Goal: Task Accomplishment & Management: Manage account settings

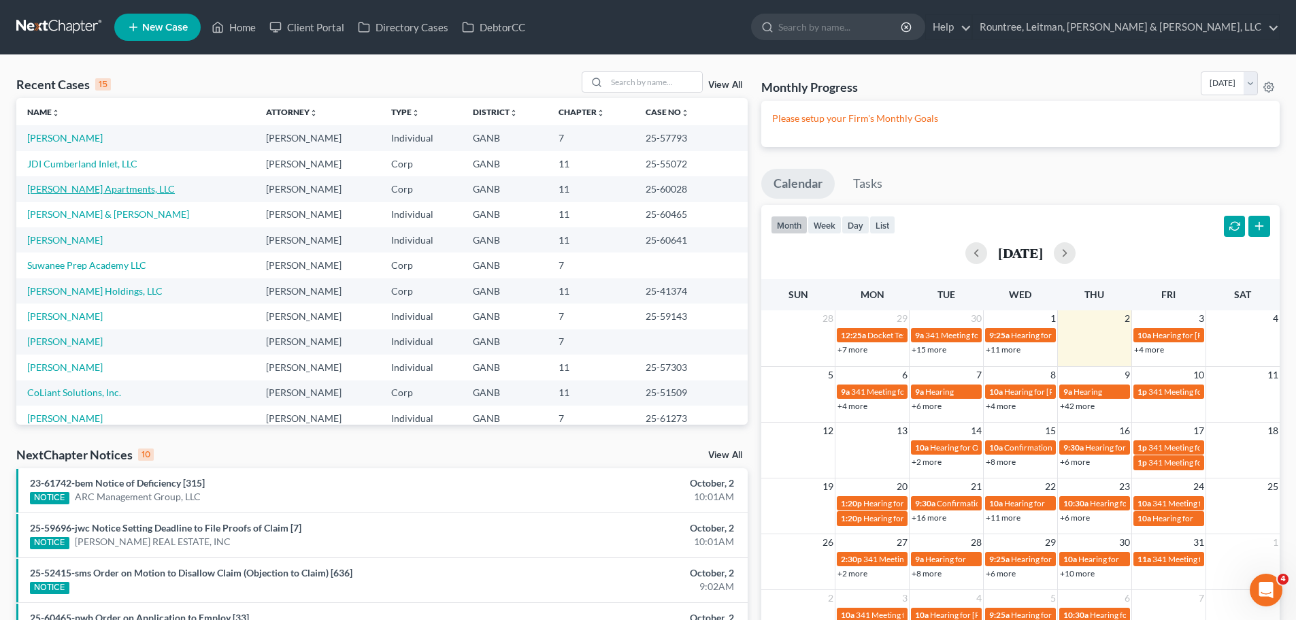
click at [141, 193] on link "[PERSON_NAME] Apartments, LLC" at bounding box center [101, 189] width 148 height 12
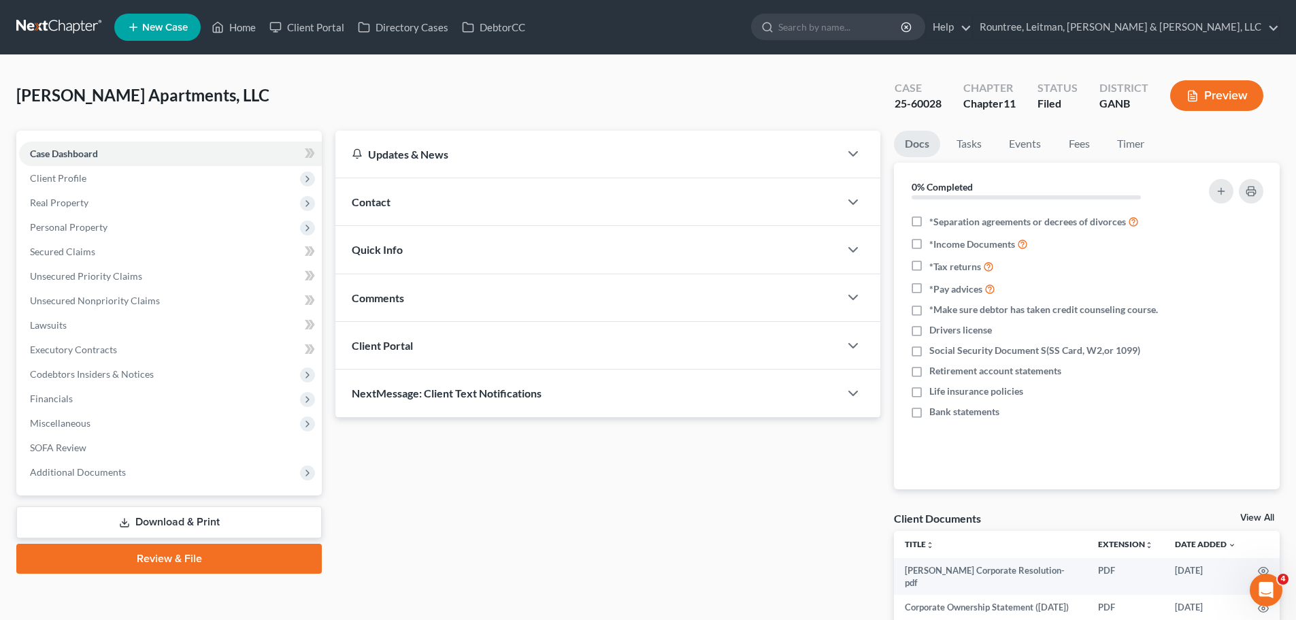
click at [176, 95] on span "[PERSON_NAME] Apartments, LLC" at bounding box center [142, 95] width 253 height 20
click at [338, 105] on div "[PERSON_NAME] Apartments, LLC Upgraded Case 25-60028 Chapter Chapter 11 Status …" at bounding box center [648, 100] width 1264 height 59
click at [80, 369] on span "Codebtors Insiders & Notices" at bounding box center [92, 374] width 124 height 12
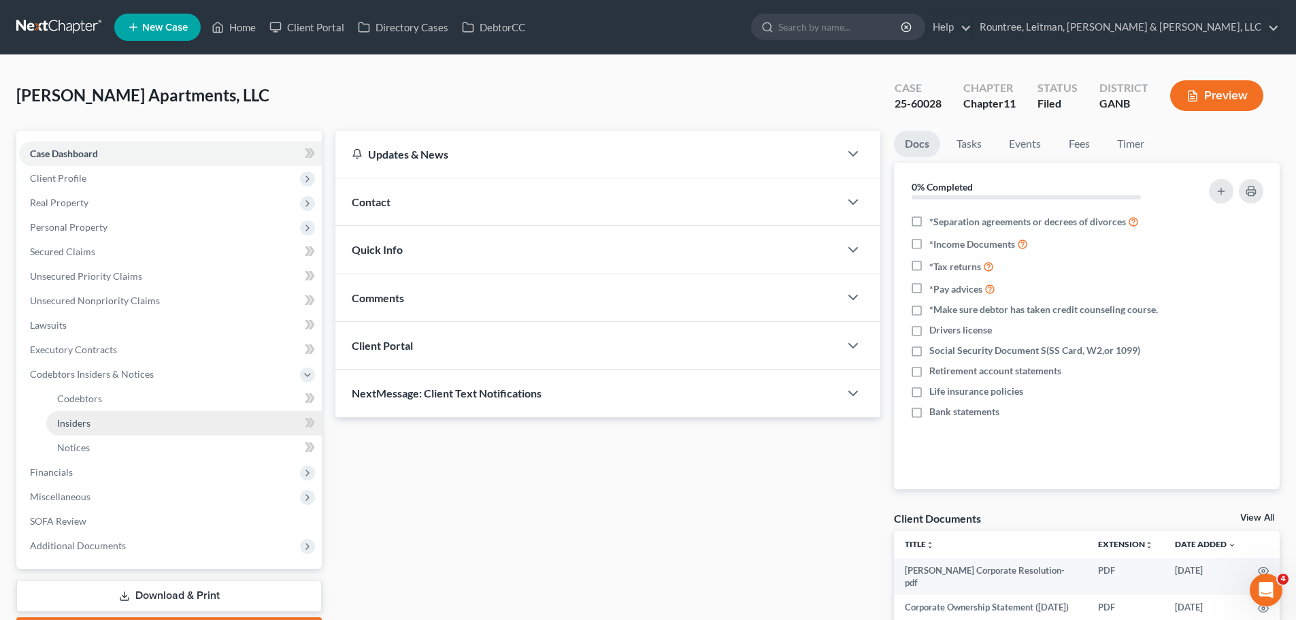
click at [89, 421] on span "Insiders" at bounding box center [73, 423] width 33 height 12
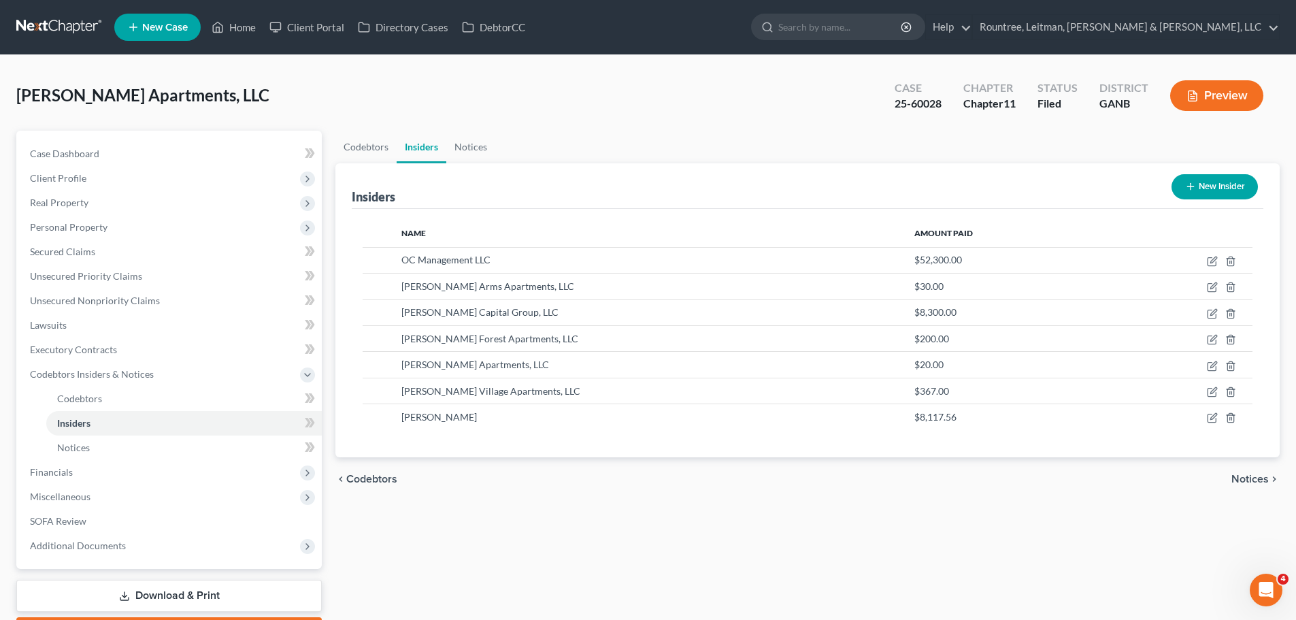
click at [944, 510] on div "Codebtors Insiders Notices Insiders New Insider Name Amount Paid OC Management …" at bounding box center [808, 389] width 958 height 516
click at [177, 86] on span "[PERSON_NAME] Apartments, LLC" at bounding box center [142, 95] width 253 height 20
click at [376, 95] on div "[PERSON_NAME] Apartments, LLC Upgraded Case 25-60028 Chapter Chapter 11 Status …" at bounding box center [648, 100] width 1264 height 59
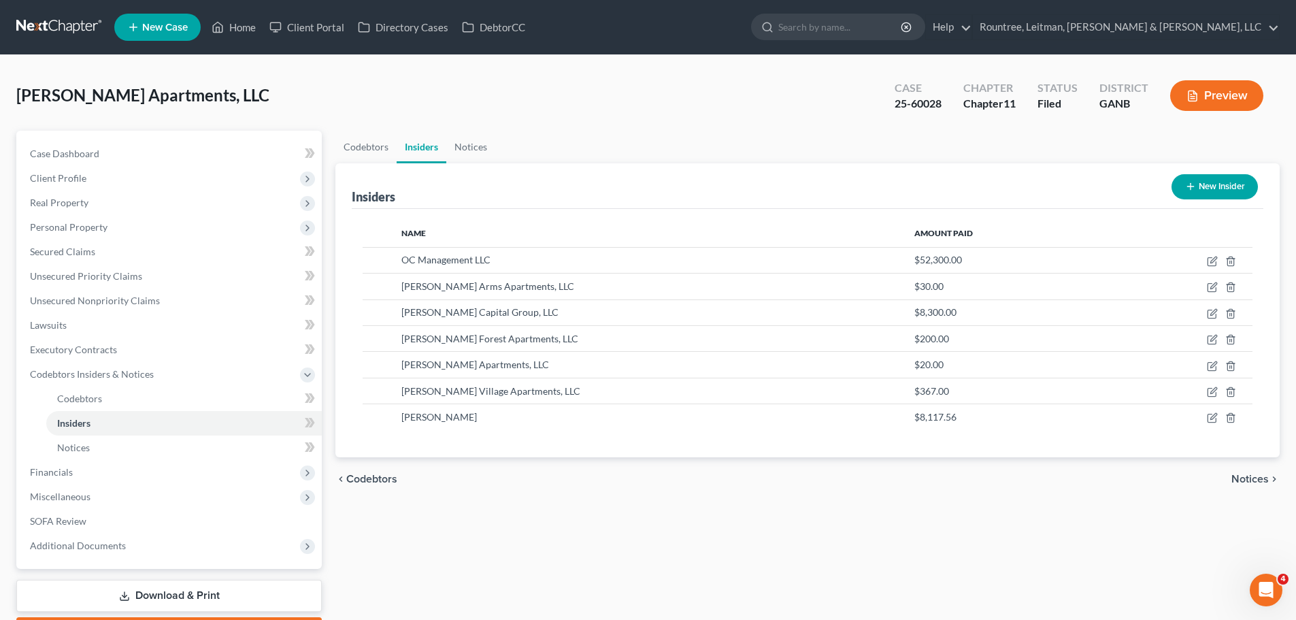
click at [747, 501] on div "Codebtors Insiders Notices Insiders New Insider Name Amount Paid OC Management …" at bounding box center [808, 389] width 958 height 516
click at [115, 88] on span "[PERSON_NAME] Apartments, LLC" at bounding box center [142, 95] width 253 height 20
click at [368, 101] on div "[PERSON_NAME] Apartments, LLC Upgraded Case 25-60028 Chapter Chapter 11 Status …" at bounding box center [648, 100] width 1264 height 59
